Goal: Transaction & Acquisition: Purchase product/service

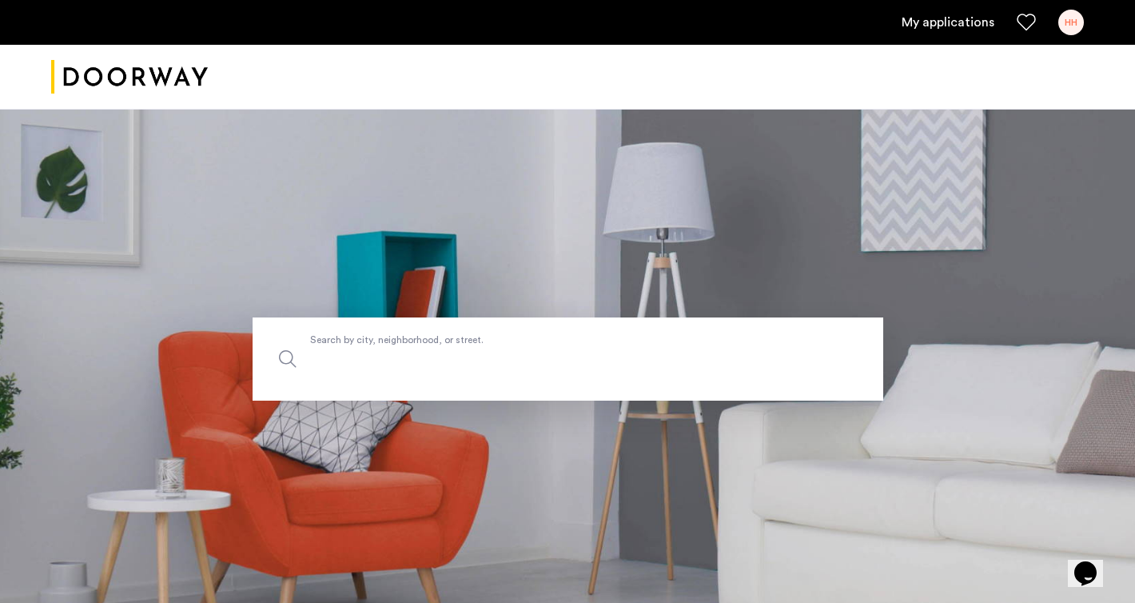
click at [443, 377] on input "Search by city, neighborhood, or street." at bounding box center [568, 358] width 631 height 83
click at [1065, 20] on div "HH" at bounding box center [1071, 23] width 26 height 26
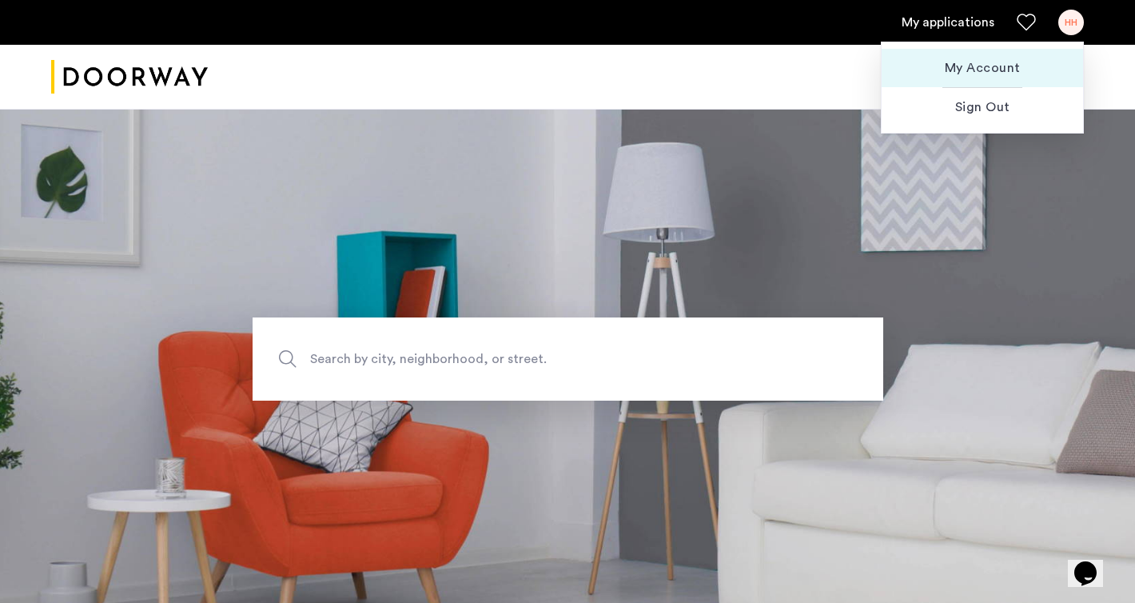
click at [1003, 66] on span "My Account" at bounding box center [983, 67] width 176 height 19
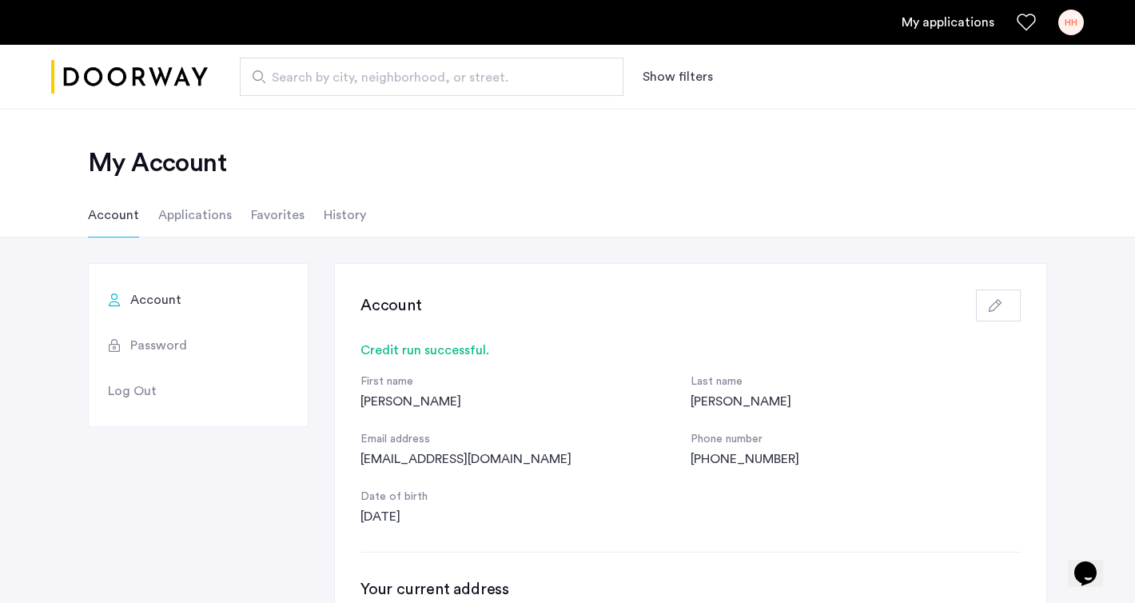
click at [202, 209] on li "Applications" at bounding box center [195, 215] width 74 height 45
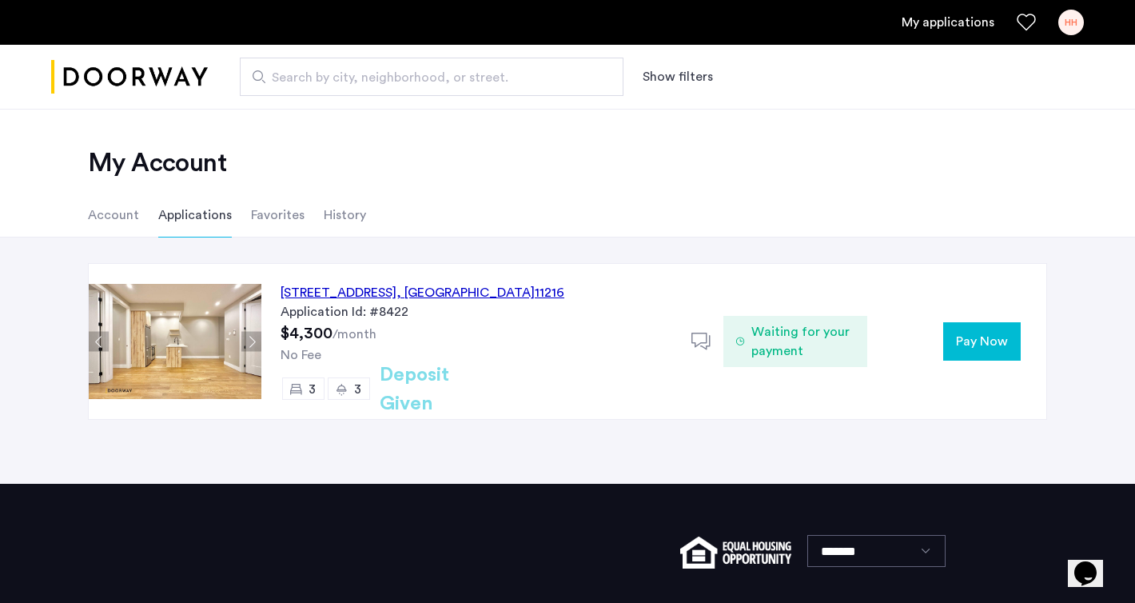
click at [275, 217] on li "Favorites" at bounding box center [278, 215] width 54 height 45
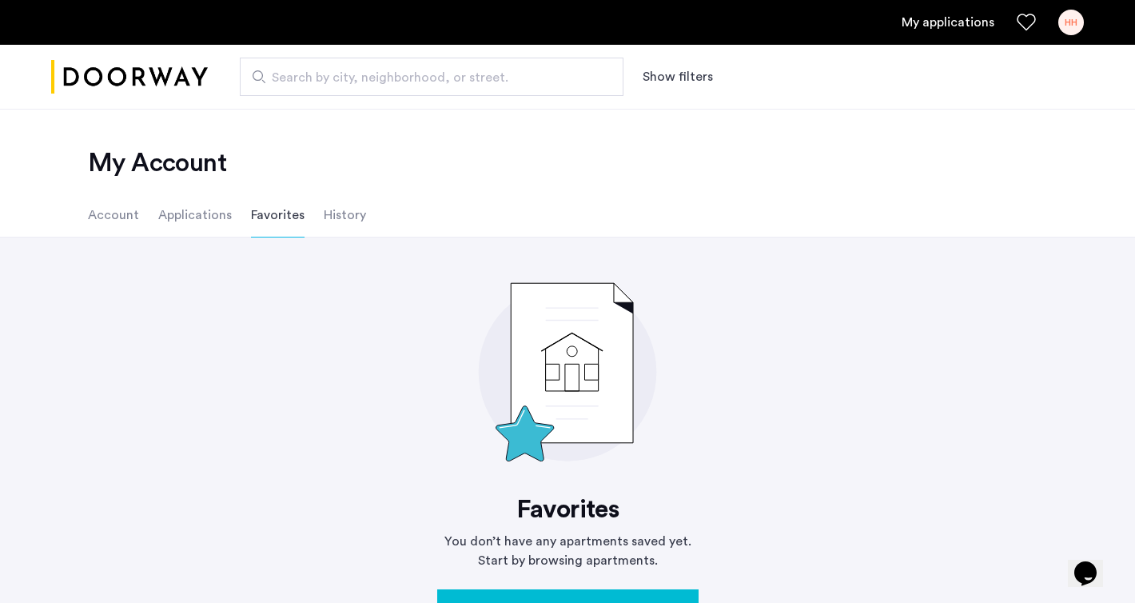
click at [182, 224] on li "Applications" at bounding box center [195, 215] width 74 height 45
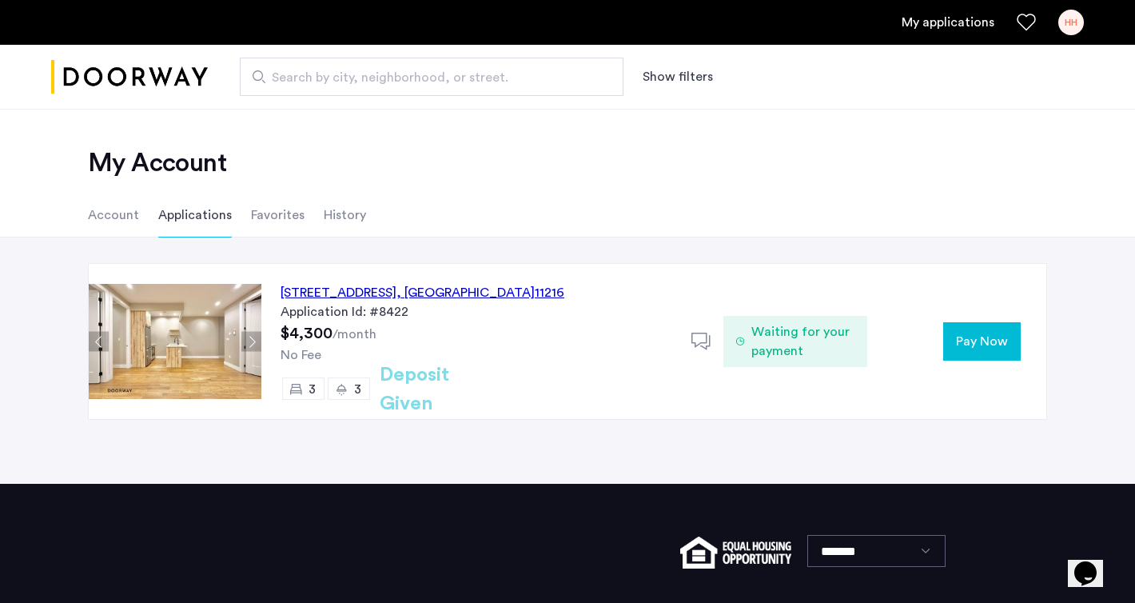
click at [779, 331] on span "Waiting for your payment" at bounding box center [802, 341] width 103 height 38
click at [985, 346] on span "Pay Now" at bounding box center [982, 341] width 52 height 19
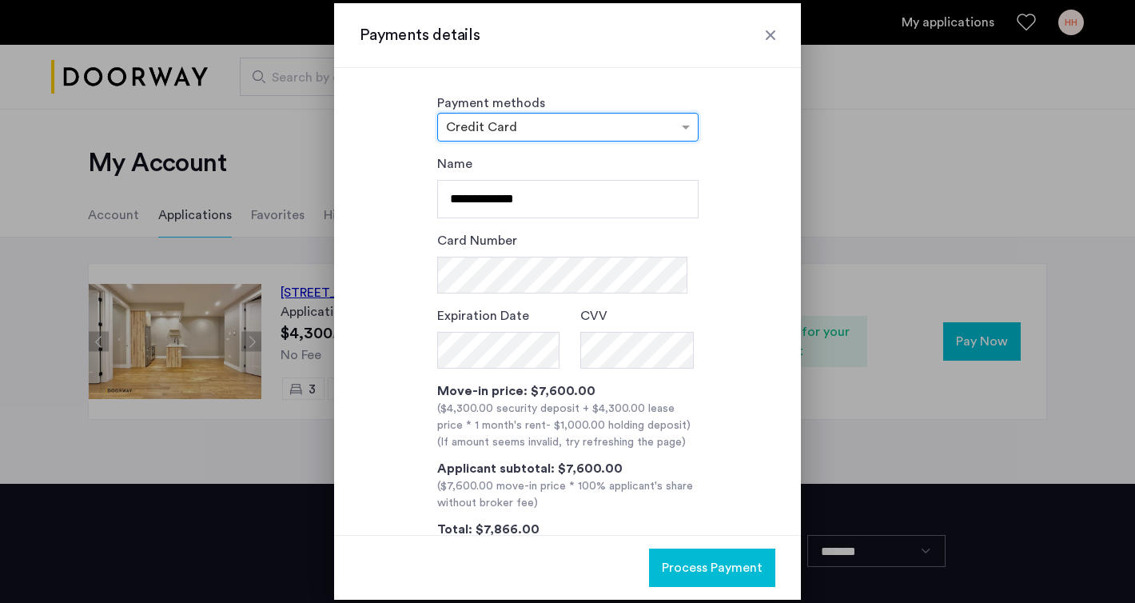
click at [775, 36] on div at bounding box center [771, 35] width 16 height 16
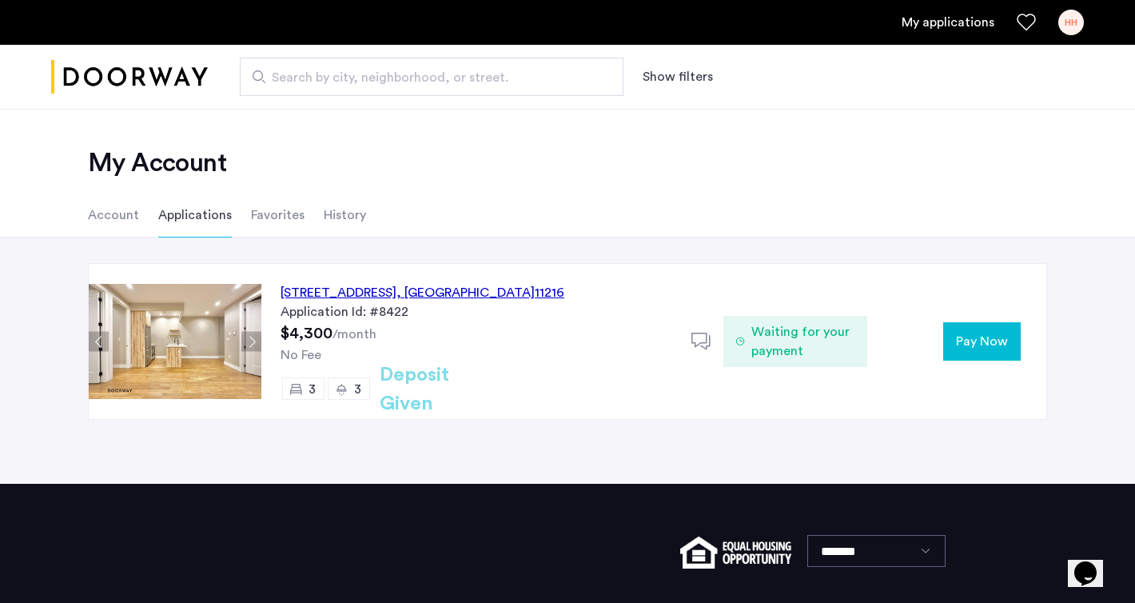
click at [955, 348] on button "Pay Now" at bounding box center [982, 341] width 78 height 38
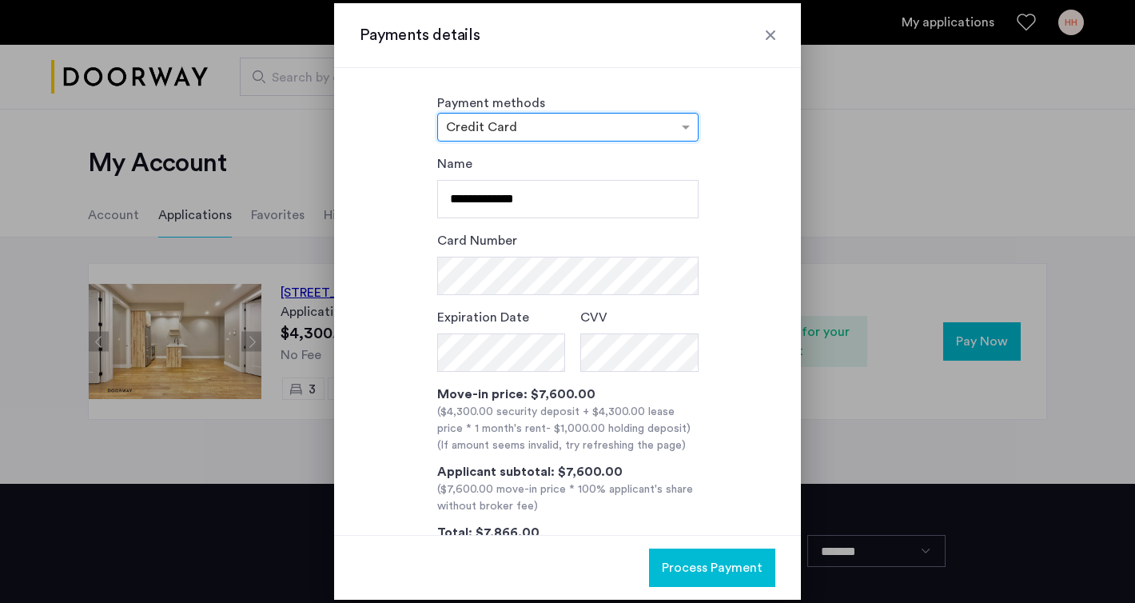
click at [770, 36] on div at bounding box center [771, 35] width 16 height 16
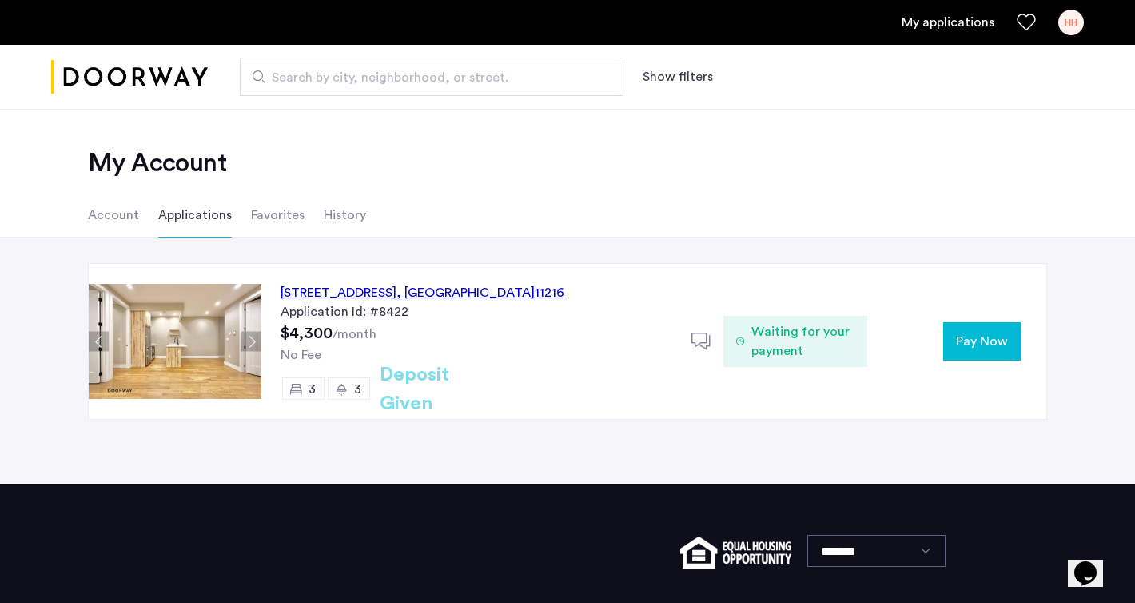
click at [991, 341] on span "Pay Now" at bounding box center [982, 341] width 52 height 19
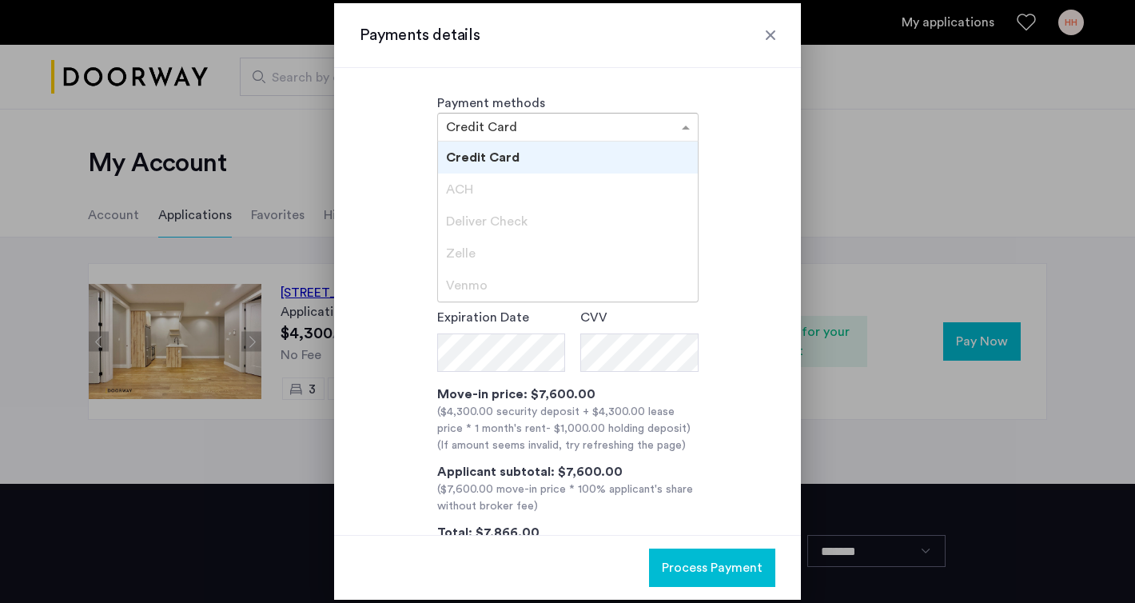
click at [670, 126] on div at bounding box center [568, 127] width 260 height 19
click at [450, 249] on span "Zelle" at bounding box center [461, 253] width 30 height 13
click at [465, 177] on div "ACH" at bounding box center [568, 189] width 260 height 32
click at [467, 210] on div "Deliver Check" at bounding box center [568, 221] width 260 height 32
click at [467, 273] on div "Venmo" at bounding box center [568, 285] width 260 height 32
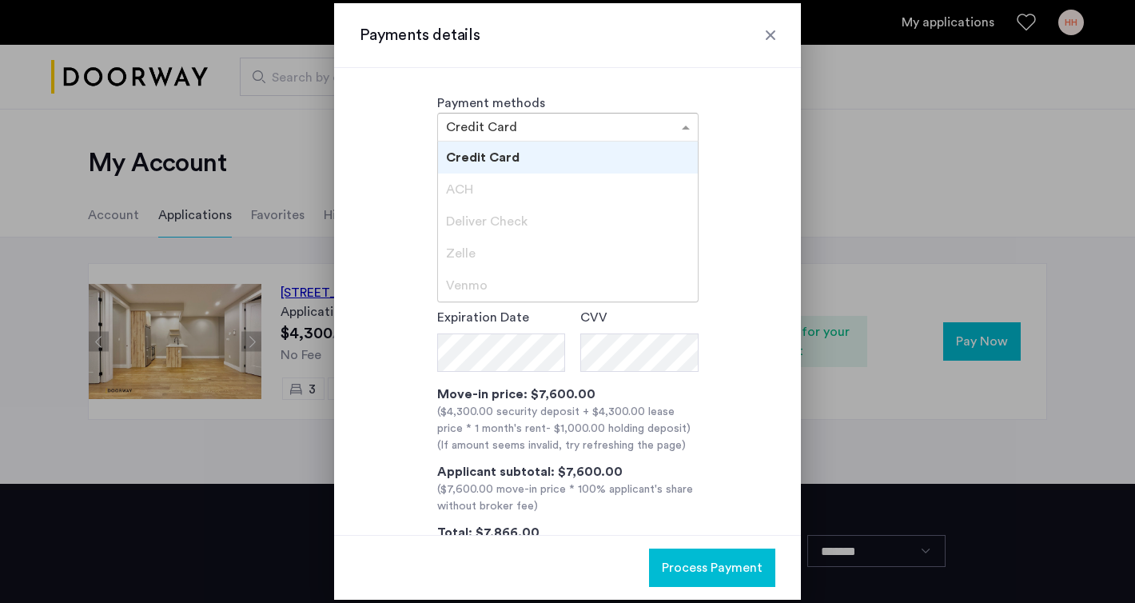
click at [715, 78] on div "**********" at bounding box center [567, 301] width 467 height 467
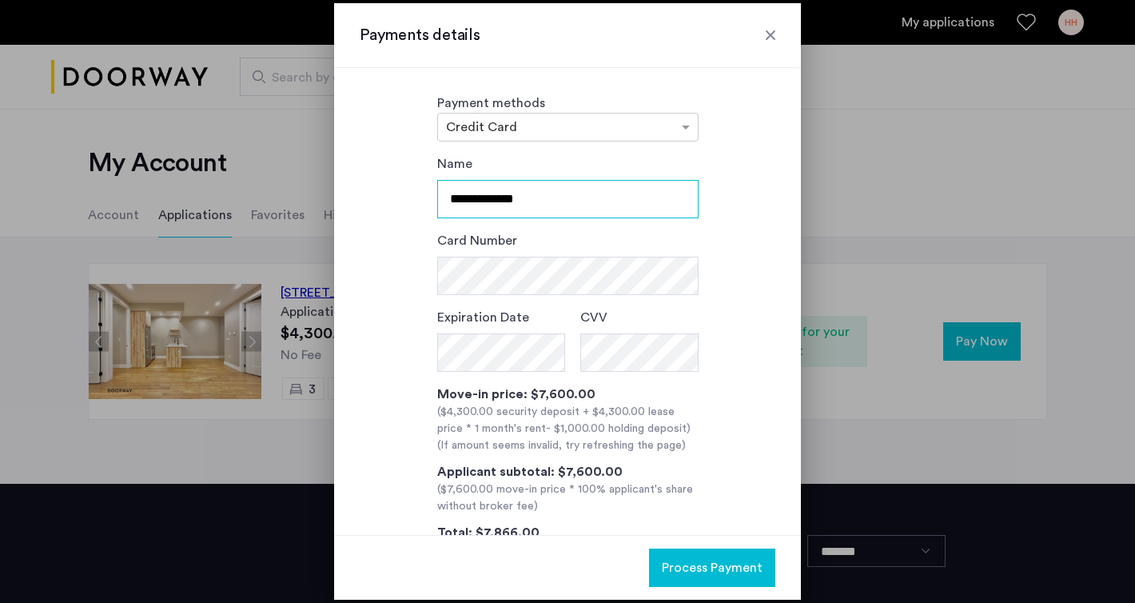
drag, startPoint x: 632, startPoint y: 189, endPoint x: 559, endPoint y: 195, distance: 73.8
click at [558, 196] on input "**********" at bounding box center [567, 199] width 261 height 38
click at [600, 142] on div "Payment methods × Credit Card Name Card Number Expiration Date CVV Move-in pric…" at bounding box center [567, 301] width 467 height 467
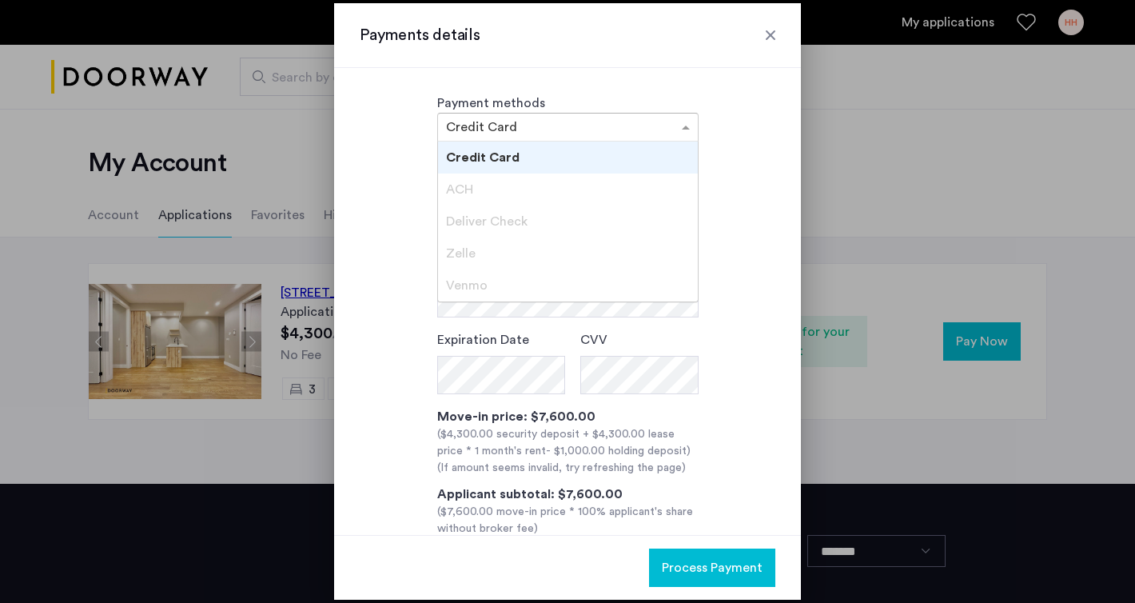
click at [576, 126] on input "text" at bounding box center [552, 128] width 212 height 11
click at [498, 192] on div "ACH" at bounding box center [568, 189] width 260 height 32
click at [736, 160] on div "Name Name is required Card Number Expiration Date CVV Move-in price: $7,600.00 …" at bounding box center [568, 367] width 416 height 427
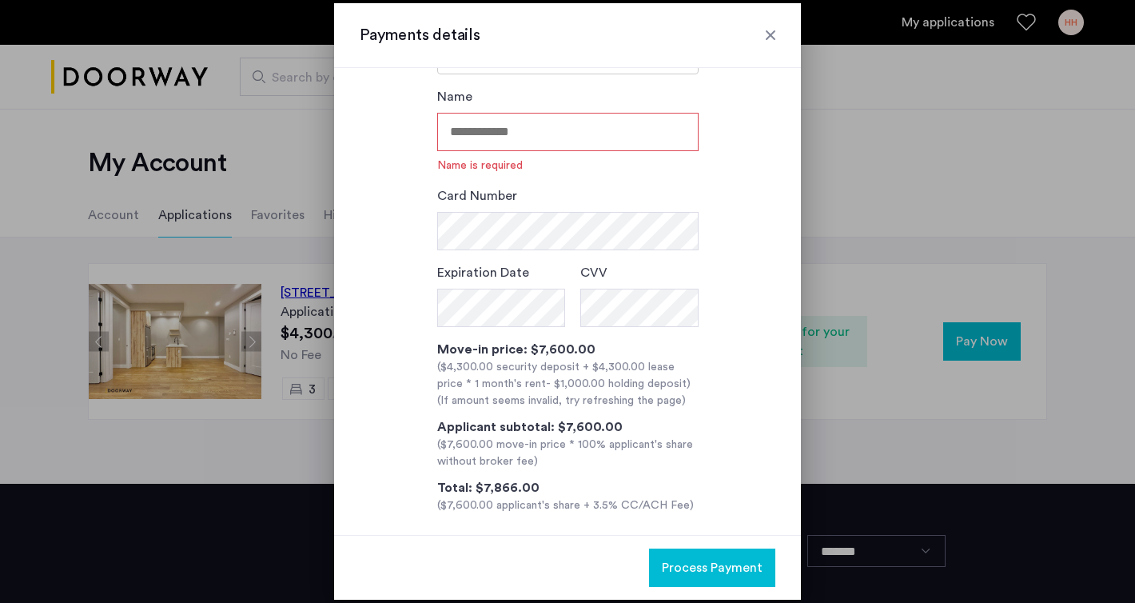
scroll to position [80, 0]
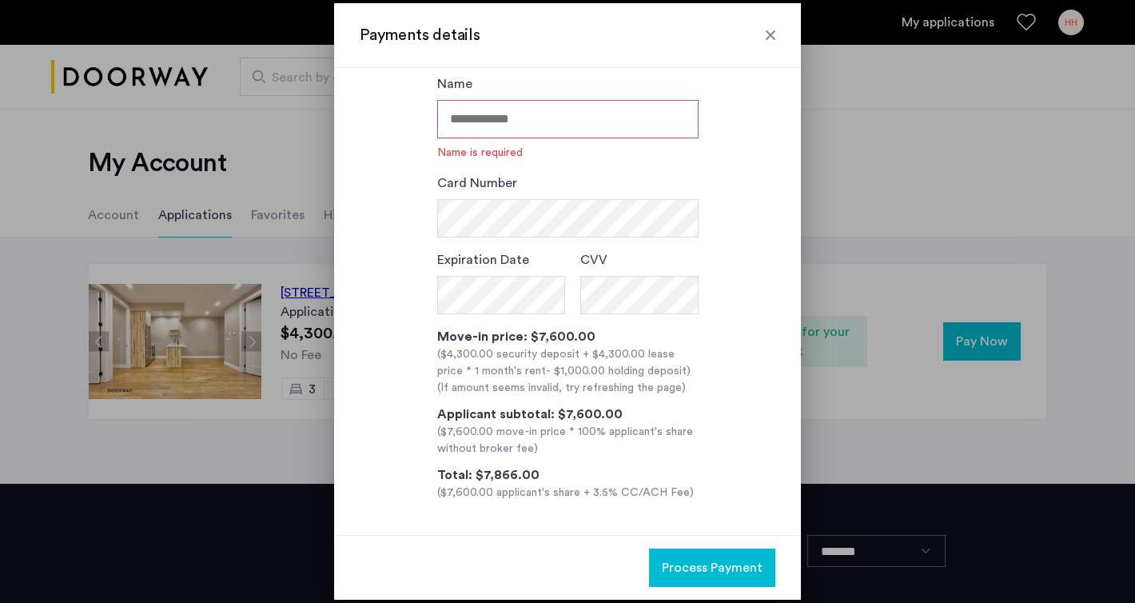
click at [772, 31] on div at bounding box center [771, 35] width 16 height 16
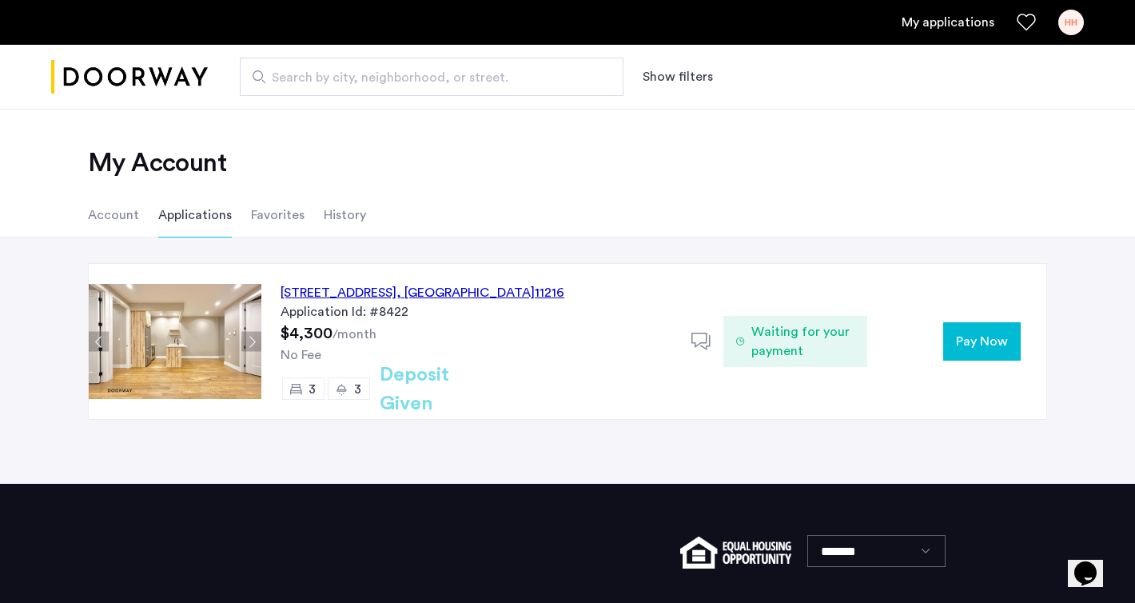
click at [701, 335] on icon at bounding box center [702, 342] width 20 height 20
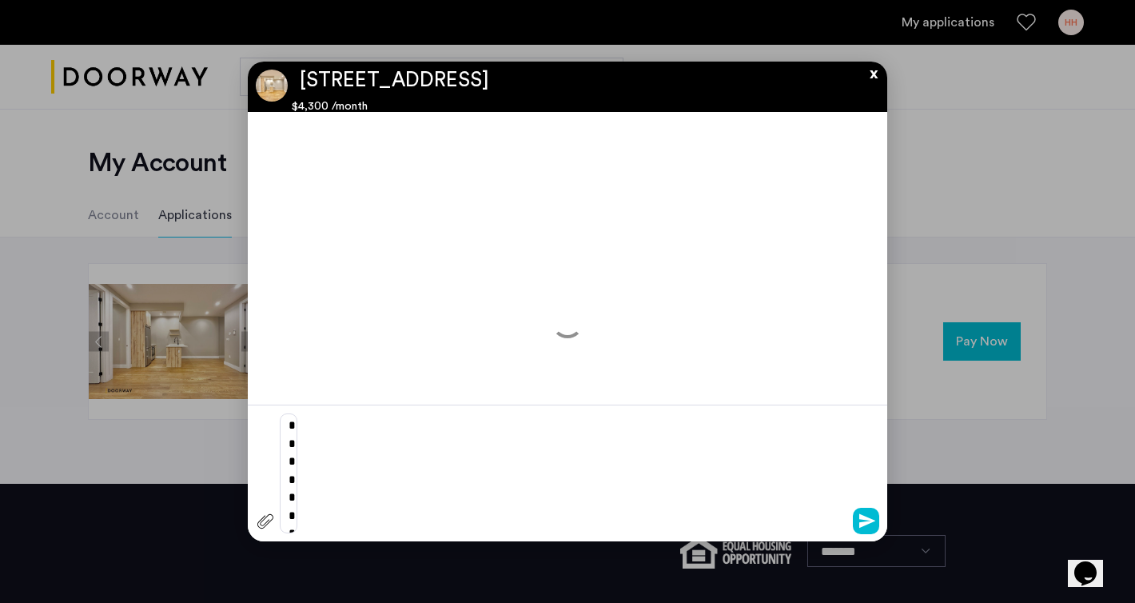
scroll to position [0, 0]
click at [873, 71] on button "x" at bounding box center [870, 71] width 24 height 18
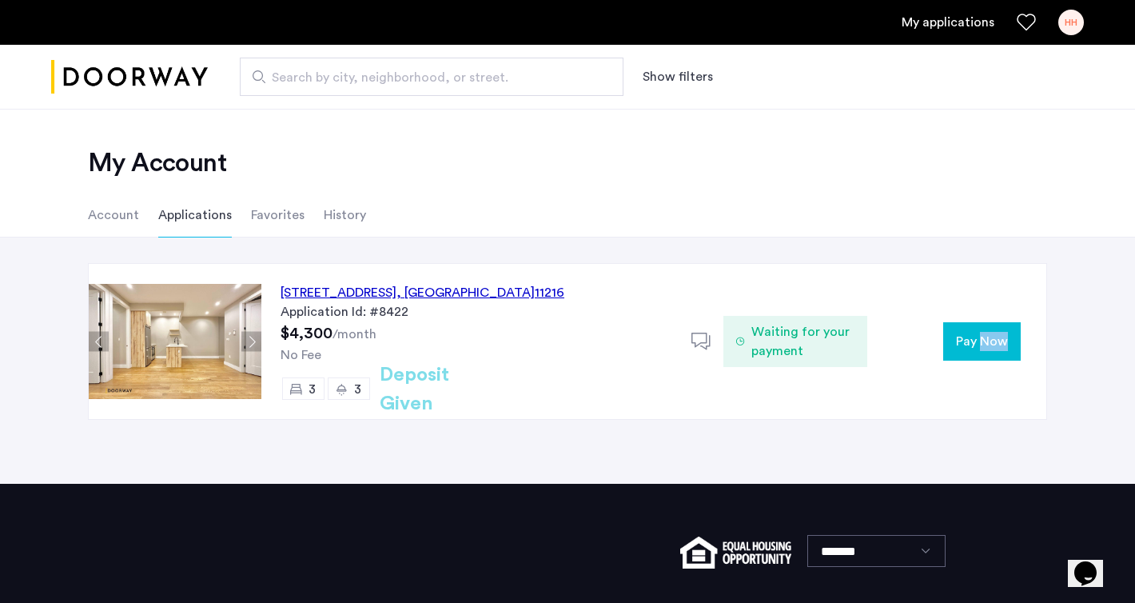
click at [981, 323] on button "Pay Now" at bounding box center [982, 341] width 78 height 38
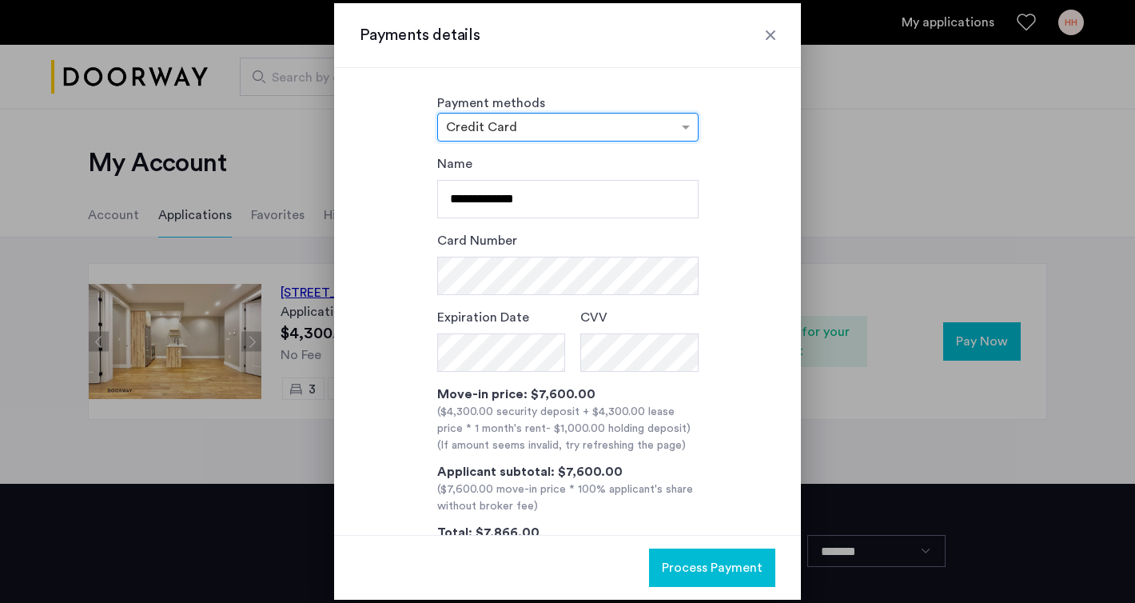
click at [774, 30] on div at bounding box center [771, 35] width 16 height 16
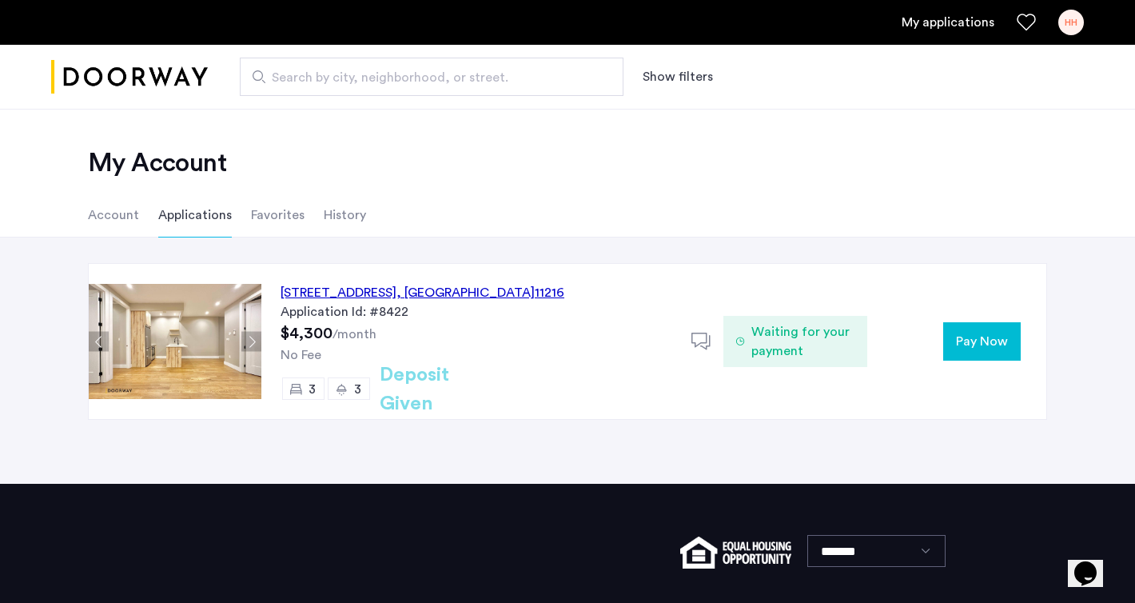
click at [971, 357] on button "Pay Now" at bounding box center [982, 341] width 78 height 38
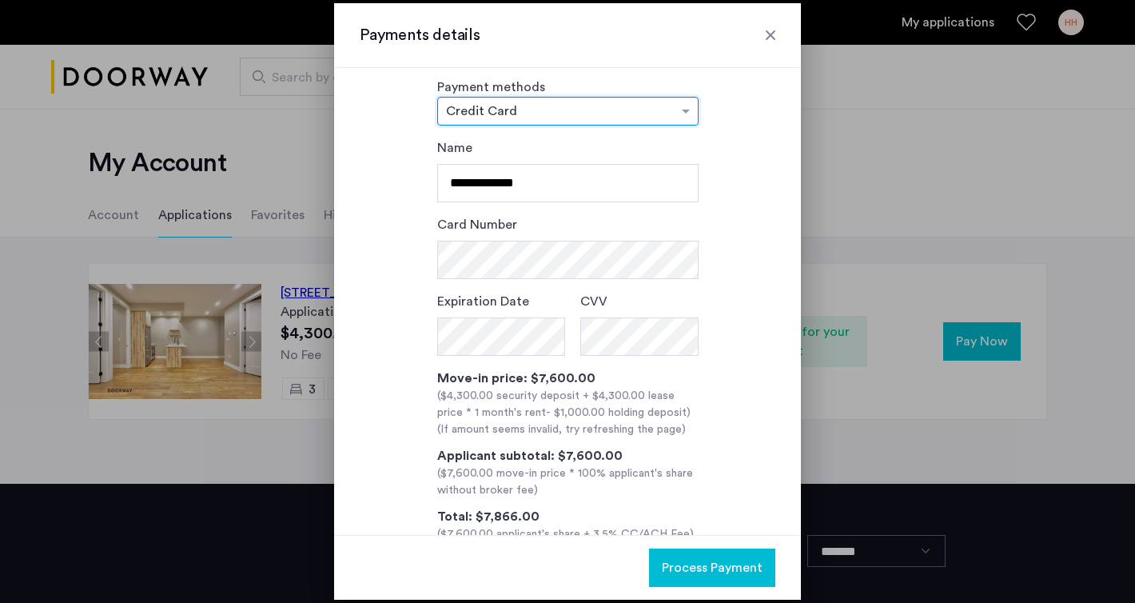
scroll to position [18, 0]
click at [680, 111] on span at bounding box center [688, 109] width 20 height 19
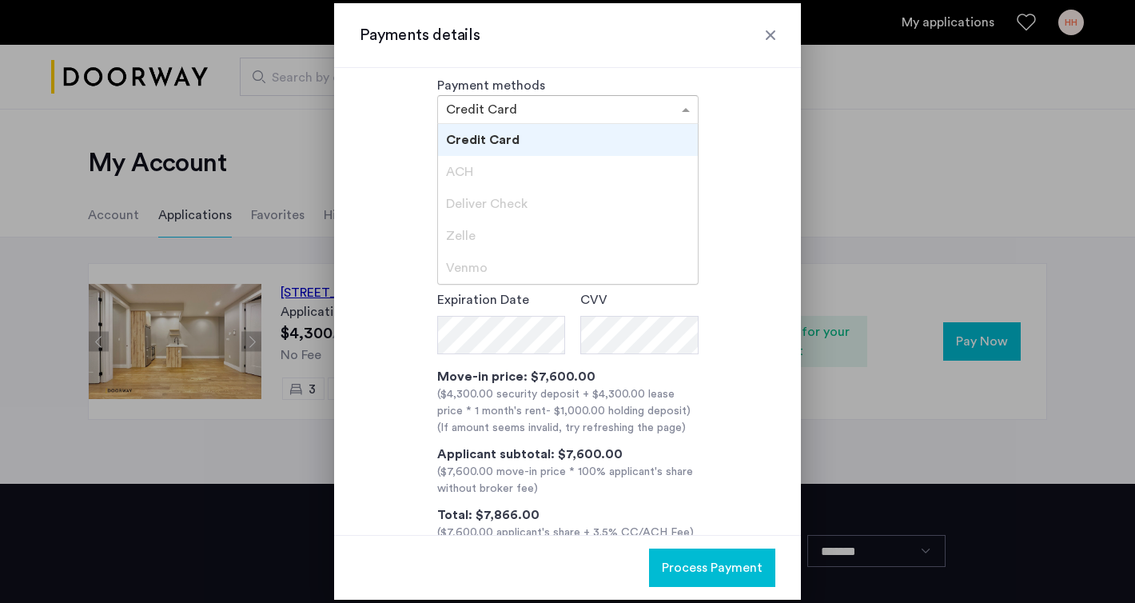
click at [467, 231] on span "Zelle" at bounding box center [461, 235] width 30 height 13
click at [480, 206] on span "Deliver Check" at bounding box center [487, 203] width 82 height 13
click at [459, 165] on span "ACH" at bounding box center [459, 171] width 27 height 13
click at [655, 51] on div "Payments details" at bounding box center [567, 35] width 467 height 65
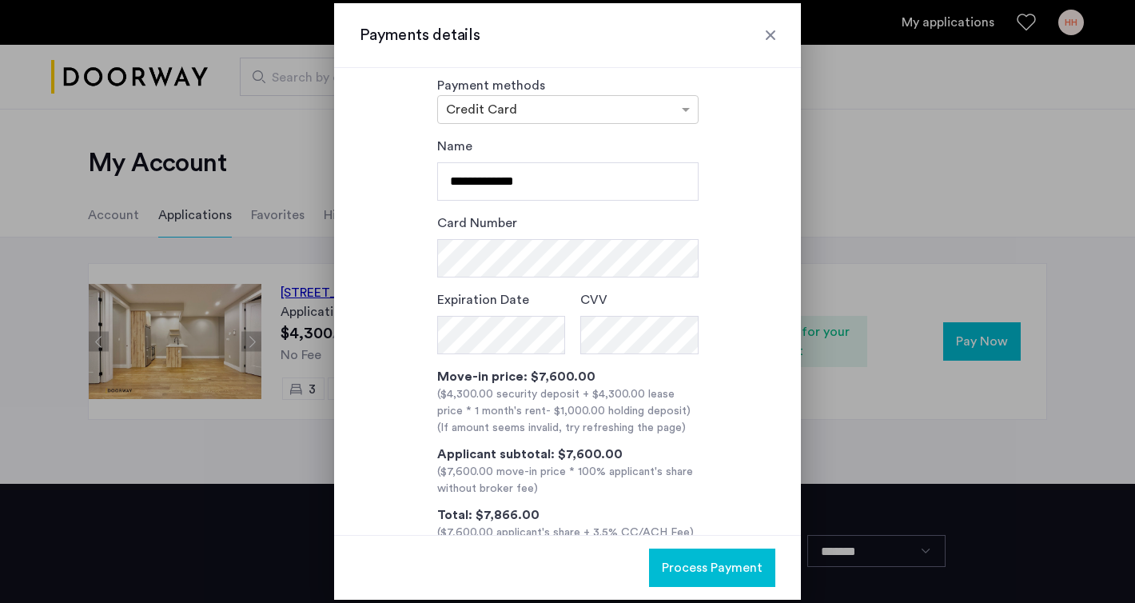
click at [776, 36] on div at bounding box center [771, 35] width 16 height 16
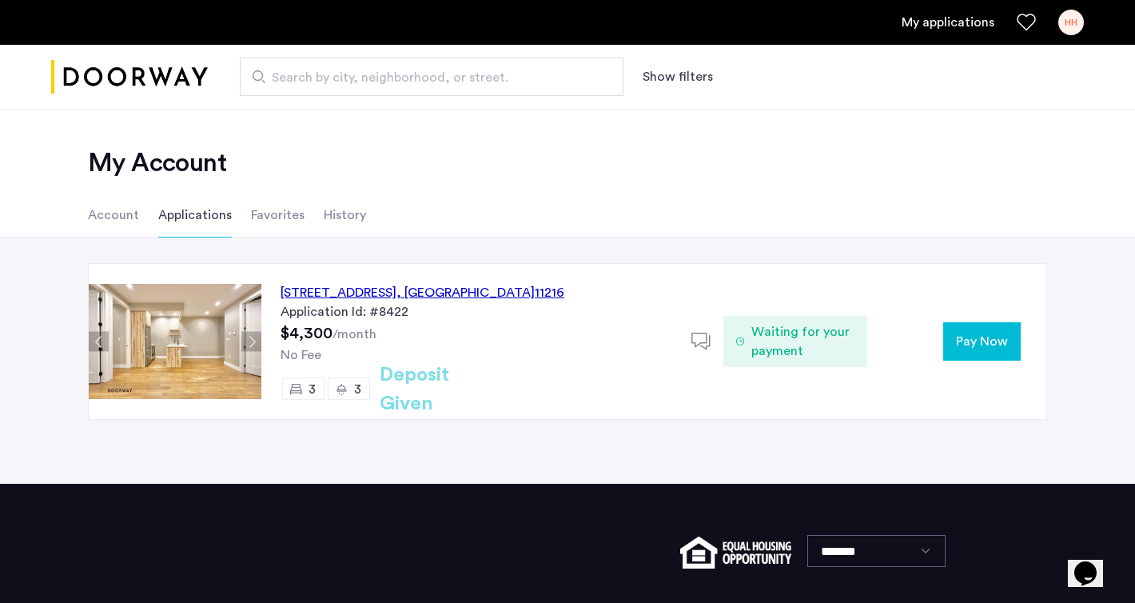
click at [927, 29] on link "My applications" at bounding box center [948, 22] width 93 height 19
click at [429, 293] on div "692 Saint Marks Avenue, Unit 4B, Brooklyn , NY 11216" at bounding box center [423, 292] width 284 height 19
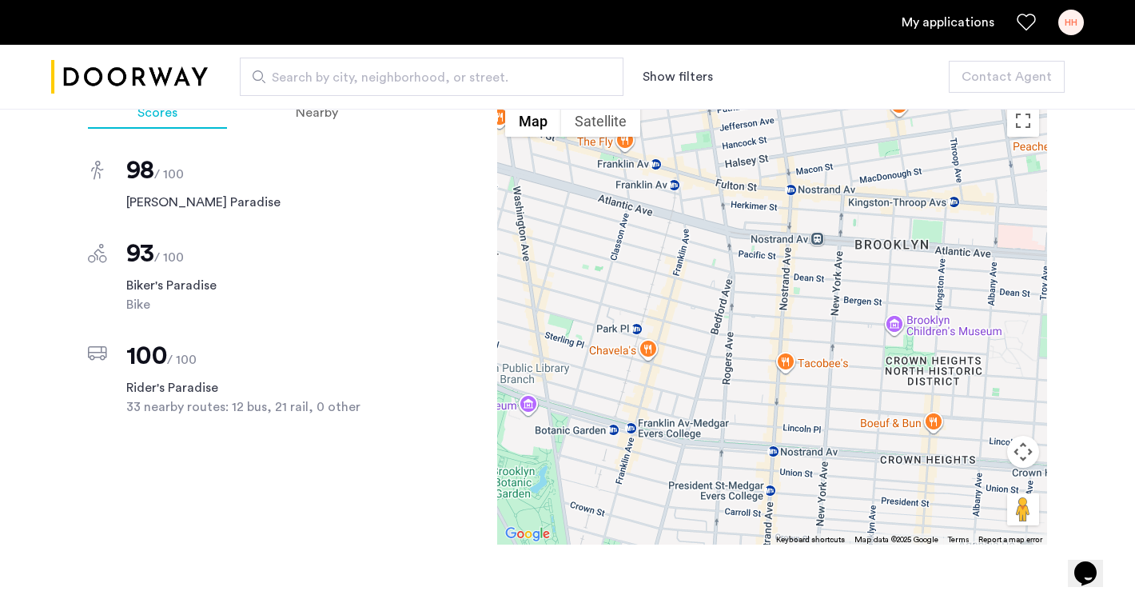
scroll to position [1367, 0]
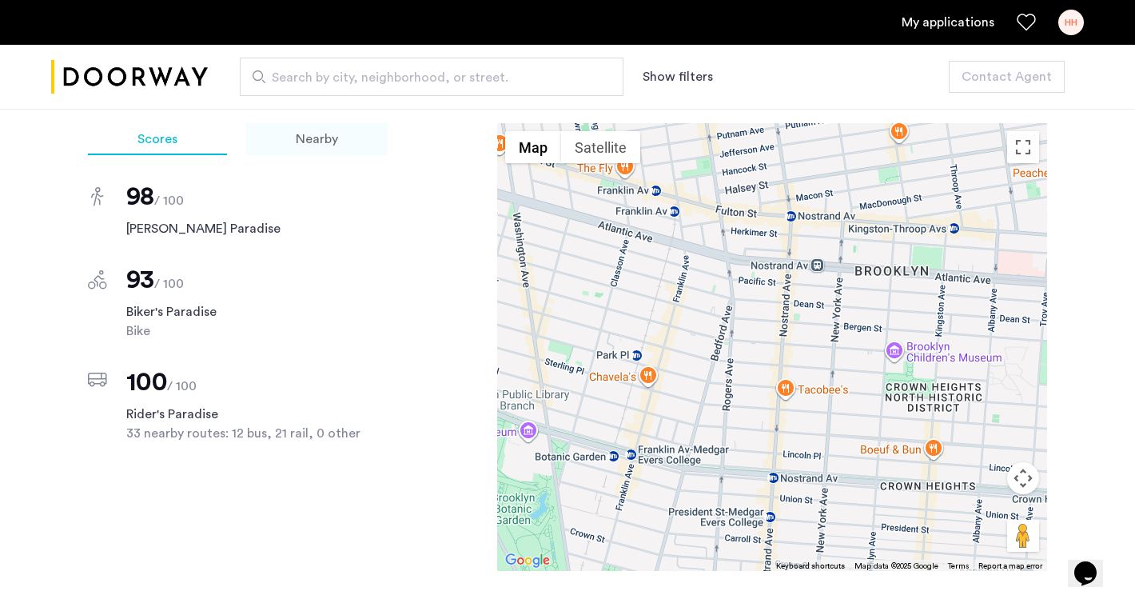
click at [316, 145] on span "Nearby" at bounding box center [317, 139] width 42 height 13
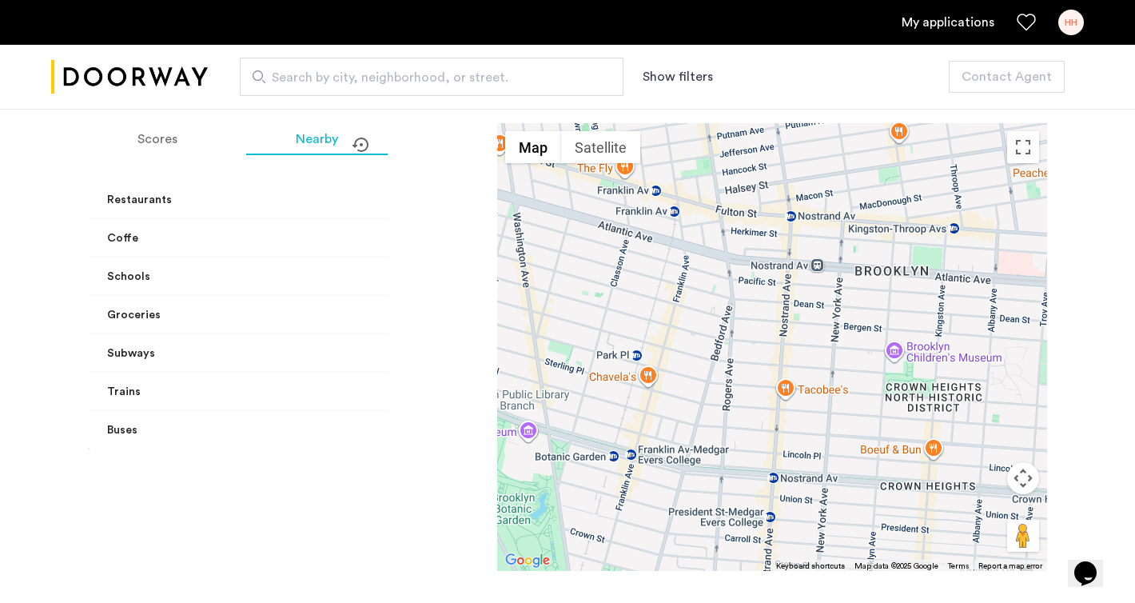
click at [226, 192] on mat-panel-title "Restaurants" at bounding box center [277, 200] width 341 height 17
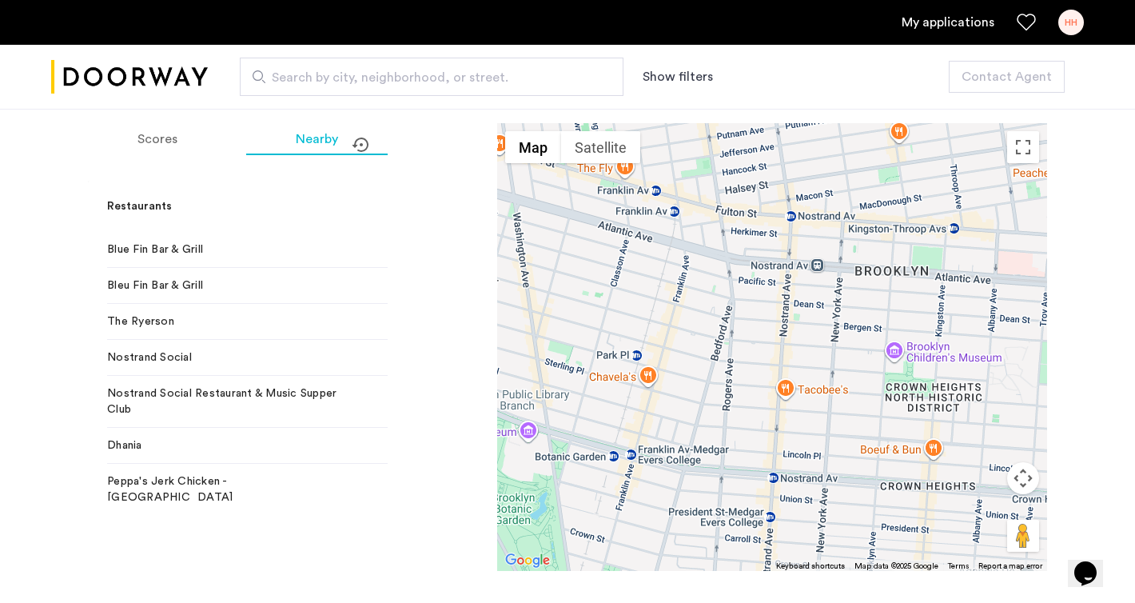
click at [250, 193] on mat-expansion-panel-header "Restaurants" at bounding box center [287, 206] width 399 height 51
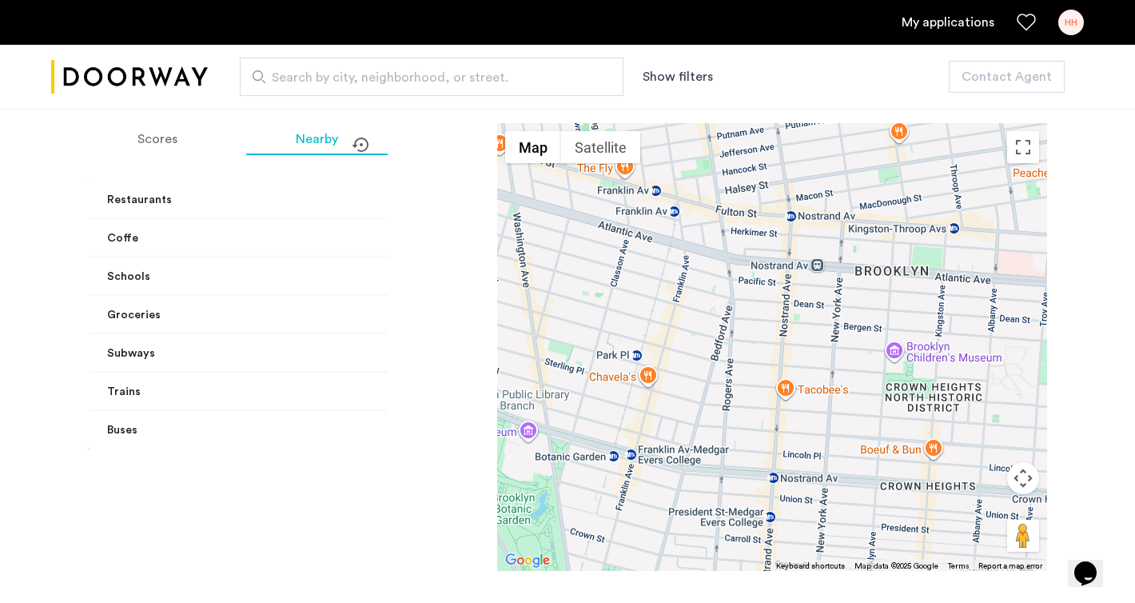
click at [243, 237] on mat-panel-title "Coffe" at bounding box center [277, 238] width 341 height 17
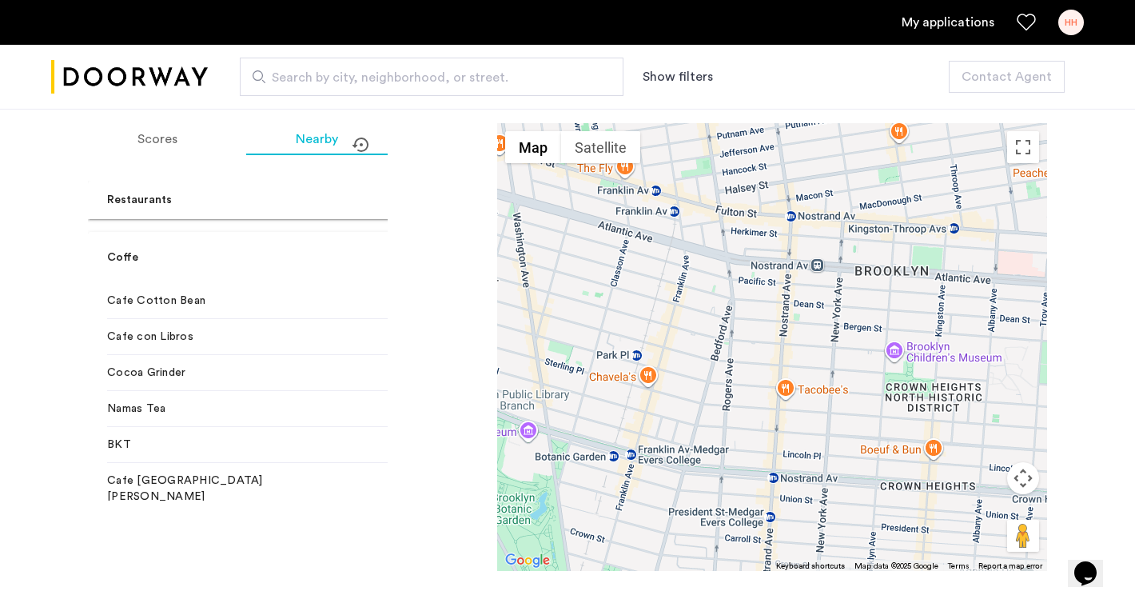
click at [243, 237] on mat-expansion-panel-header "Coffe" at bounding box center [287, 257] width 399 height 51
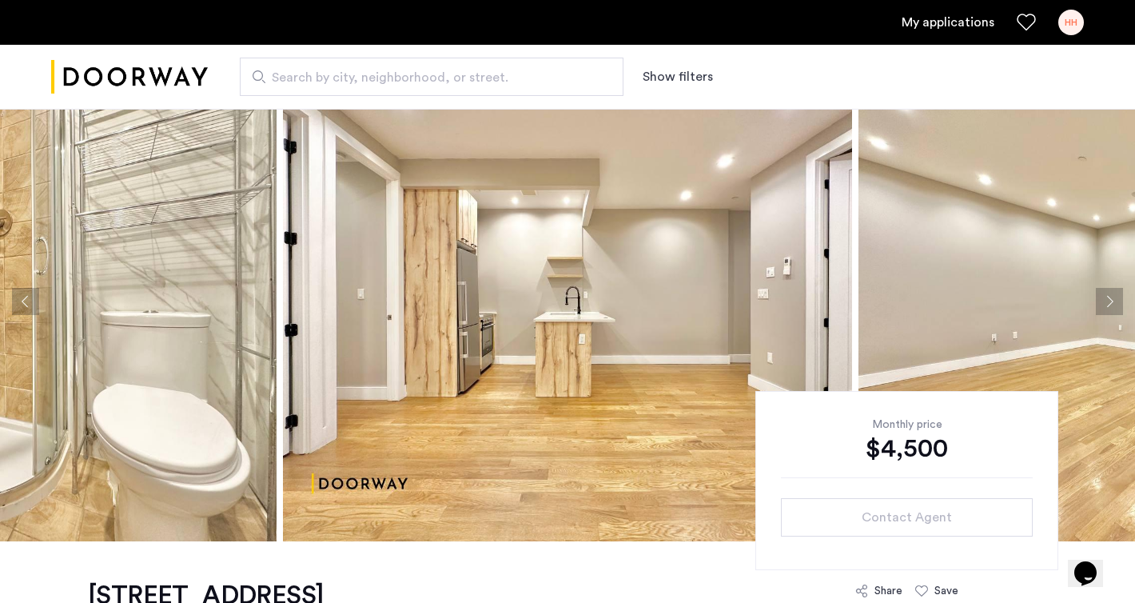
scroll to position [0, 0]
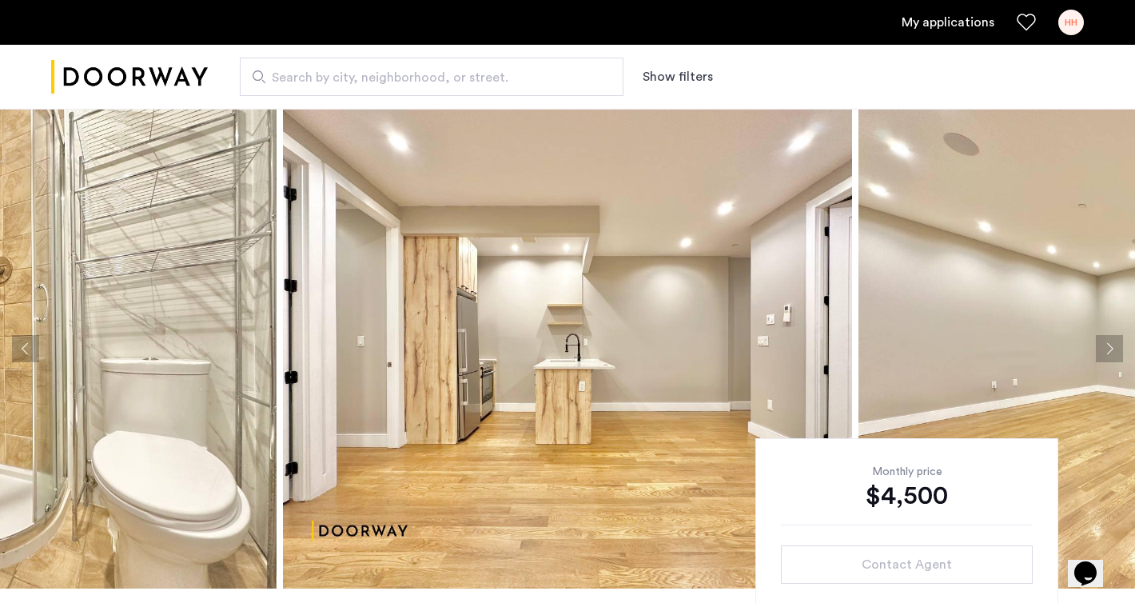
click at [1071, 17] on div "HH" at bounding box center [1071, 23] width 26 height 26
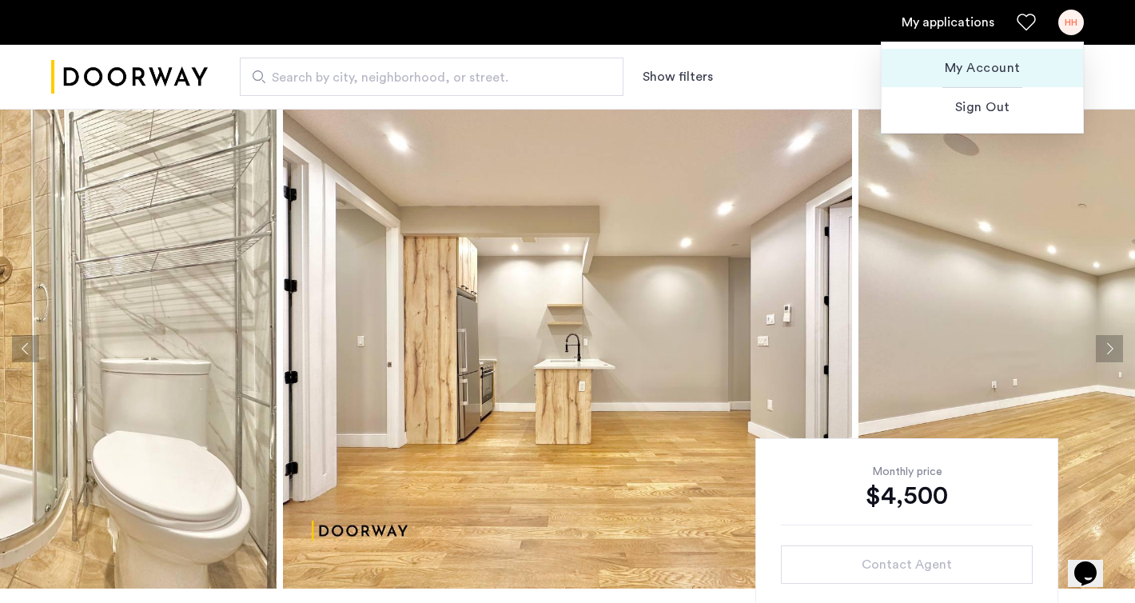
click at [992, 72] on span "My Account" at bounding box center [983, 67] width 176 height 19
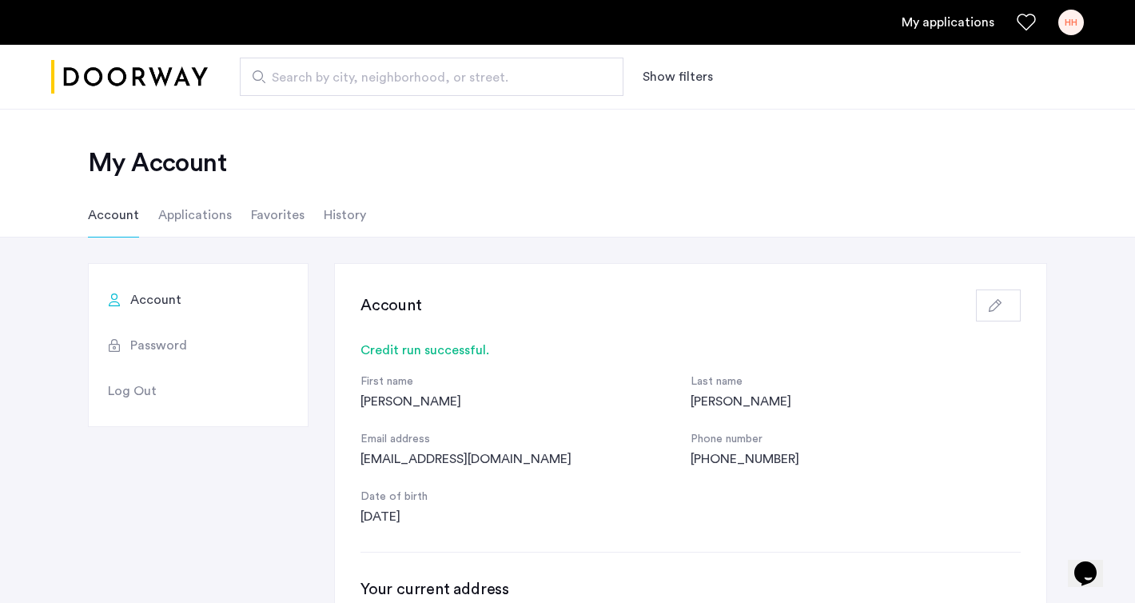
click at [276, 214] on li "Favorites" at bounding box center [278, 215] width 54 height 45
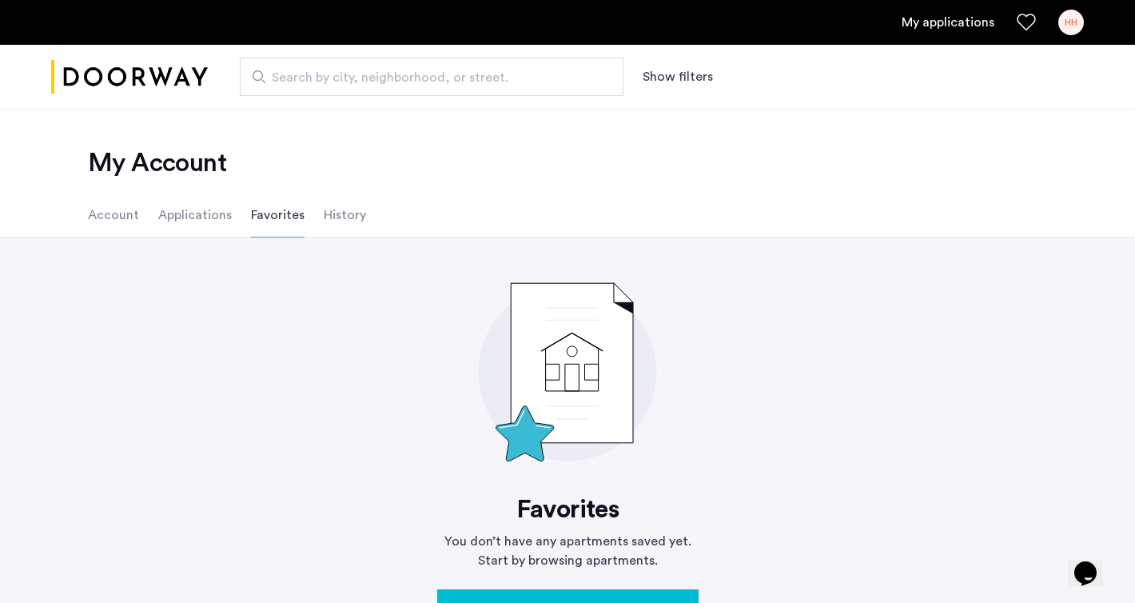
click at [171, 219] on li "Applications" at bounding box center [195, 215] width 74 height 45
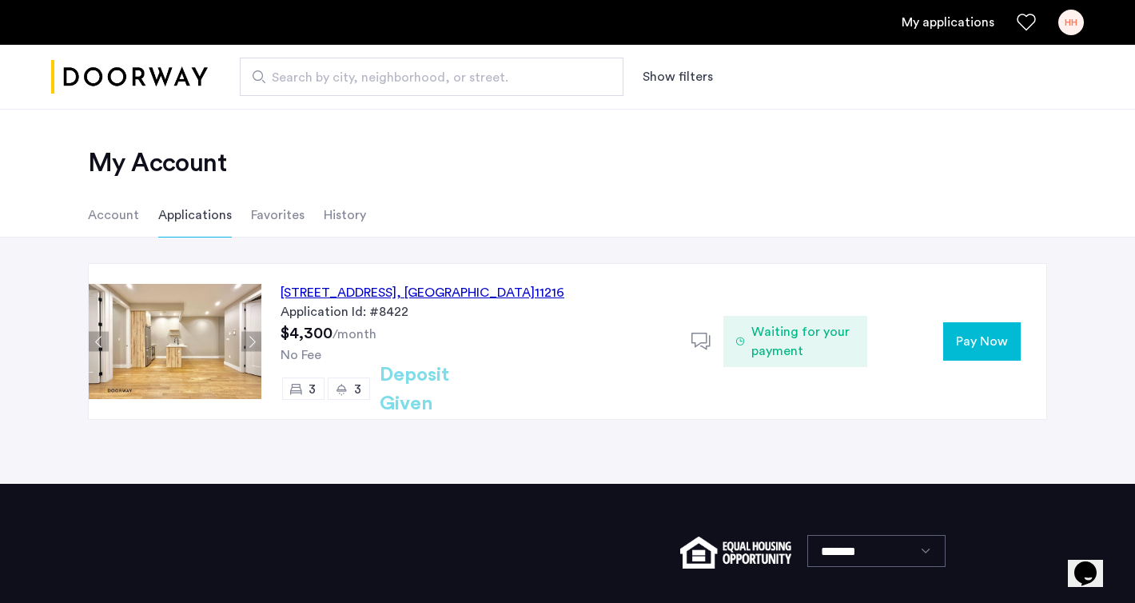
click at [773, 358] on span "Waiting for your payment" at bounding box center [802, 341] width 103 height 38
click at [981, 345] on span "Pay Now" at bounding box center [982, 341] width 52 height 19
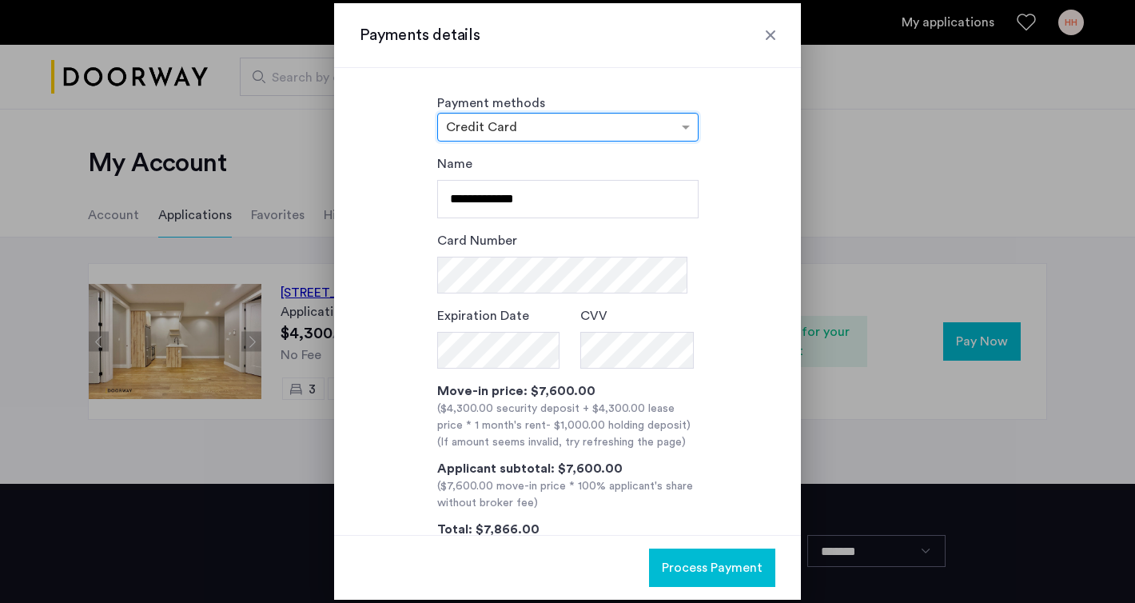
click at [768, 39] on div at bounding box center [771, 35] width 16 height 16
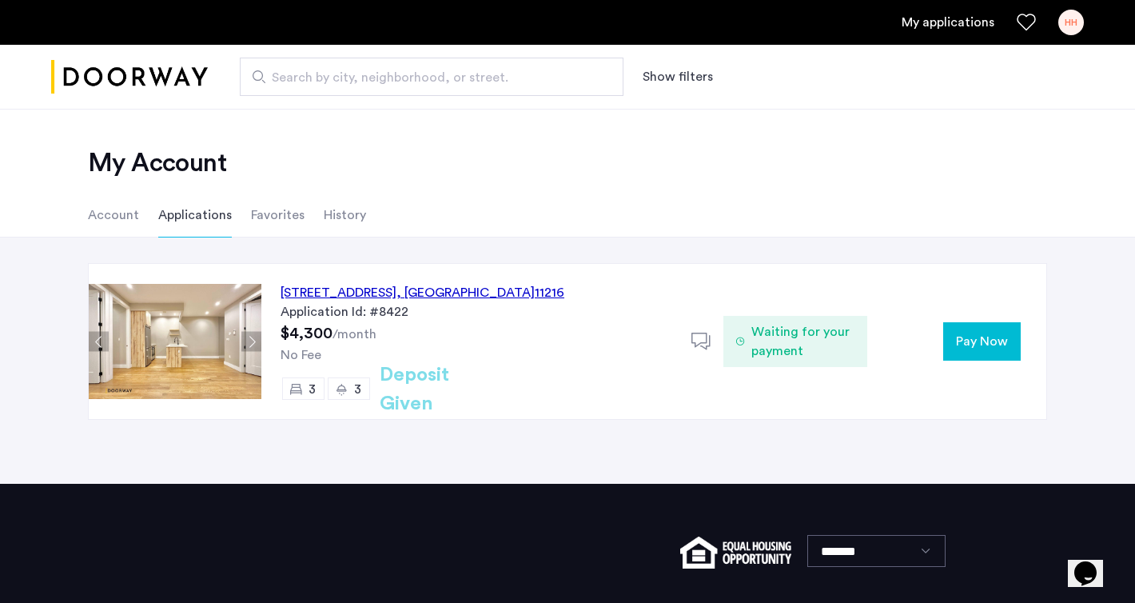
click at [983, 339] on span "Pay Now" at bounding box center [982, 341] width 52 height 19
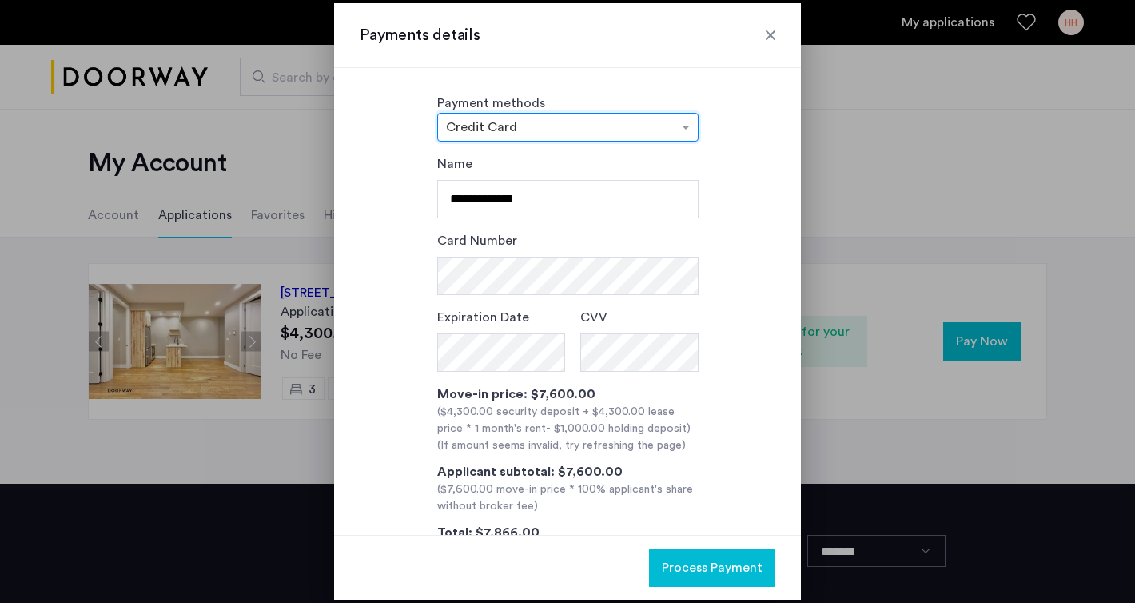
click at [767, 36] on div at bounding box center [771, 35] width 16 height 16
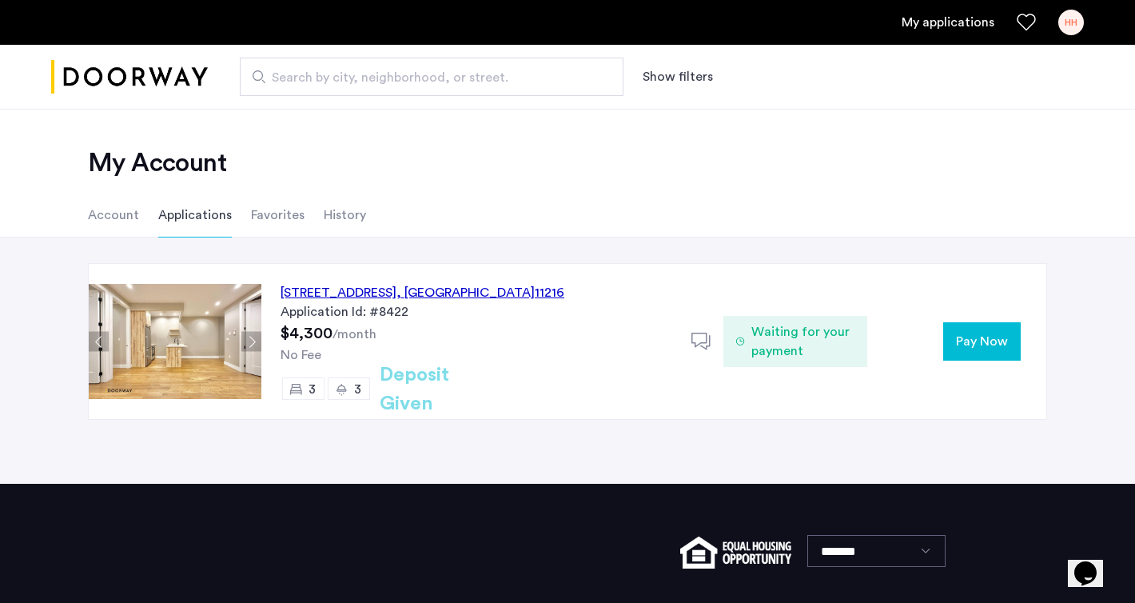
click at [982, 336] on span "Pay Now" at bounding box center [982, 341] width 52 height 19
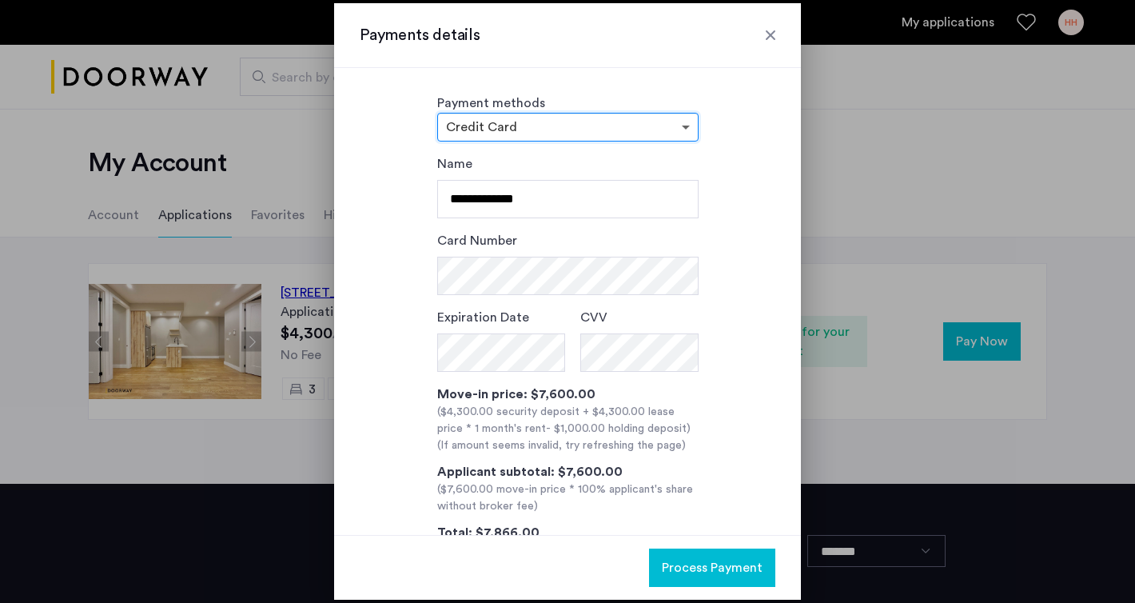
click at [678, 131] on span at bounding box center [688, 127] width 20 height 19
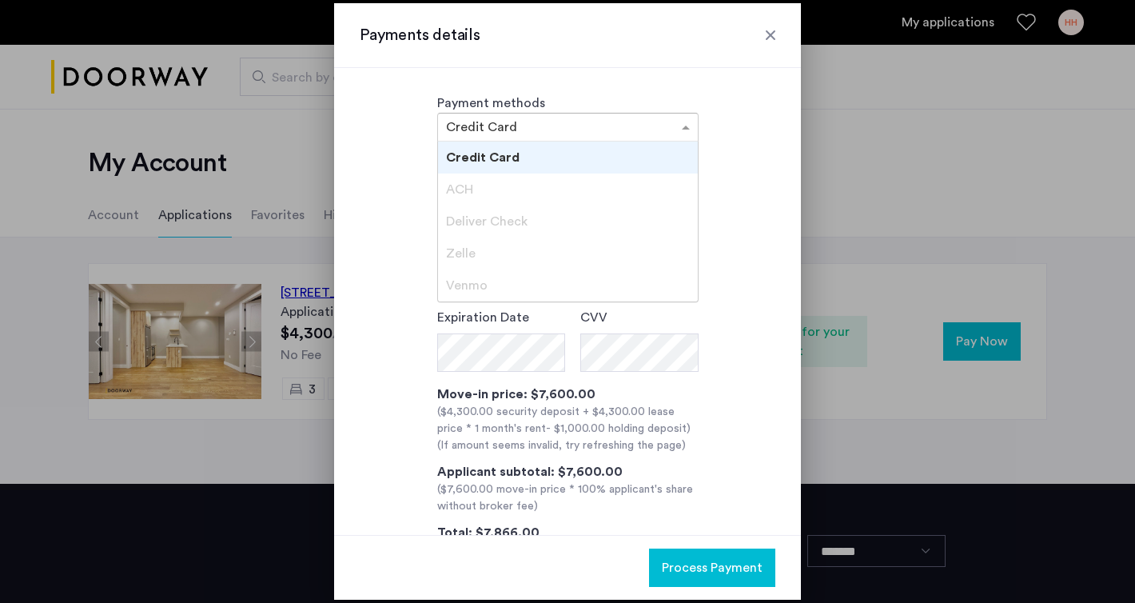
click at [536, 205] on div "Deliver Check" at bounding box center [568, 221] width 260 height 32
click at [769, 232] on div "**********" at bounding box center [568, 356] width 416 height 405
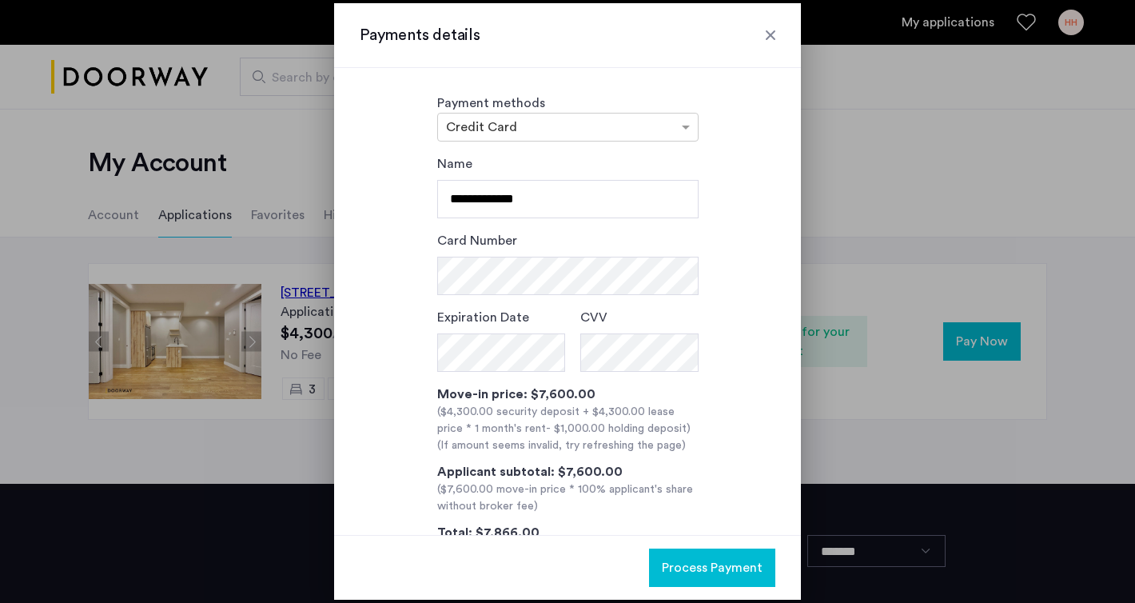
scroll to position [58, 0]
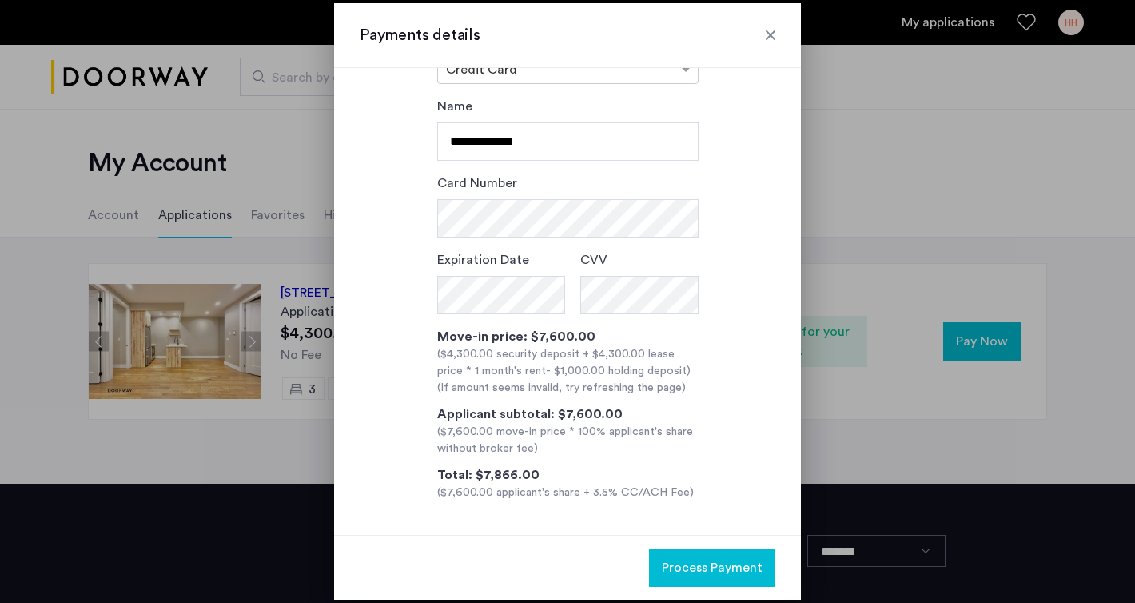
click at [768, 34] on div at bounding box center [771, 35] width 16 height 16
